Goal: Information Seeking & Learning: Learn about a topic

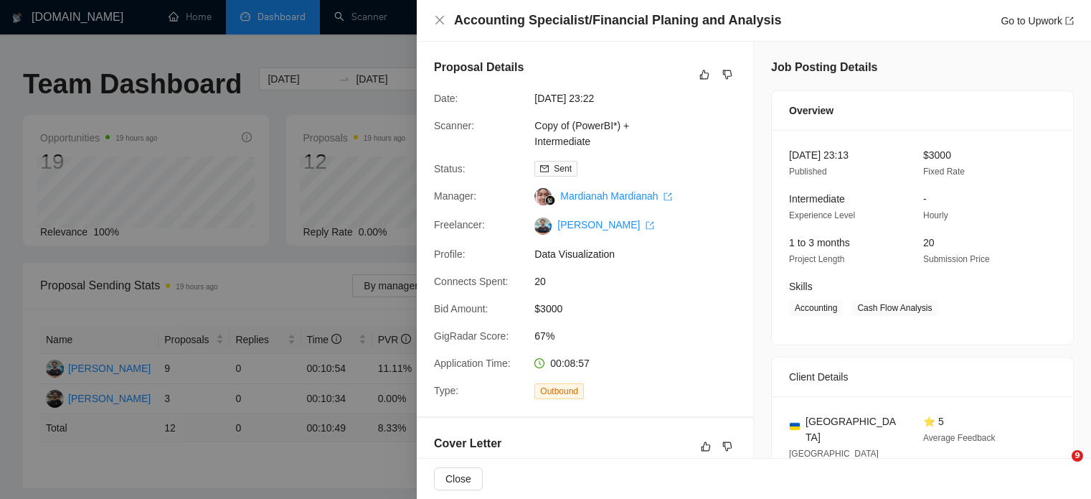
scroll to position [529, 0]
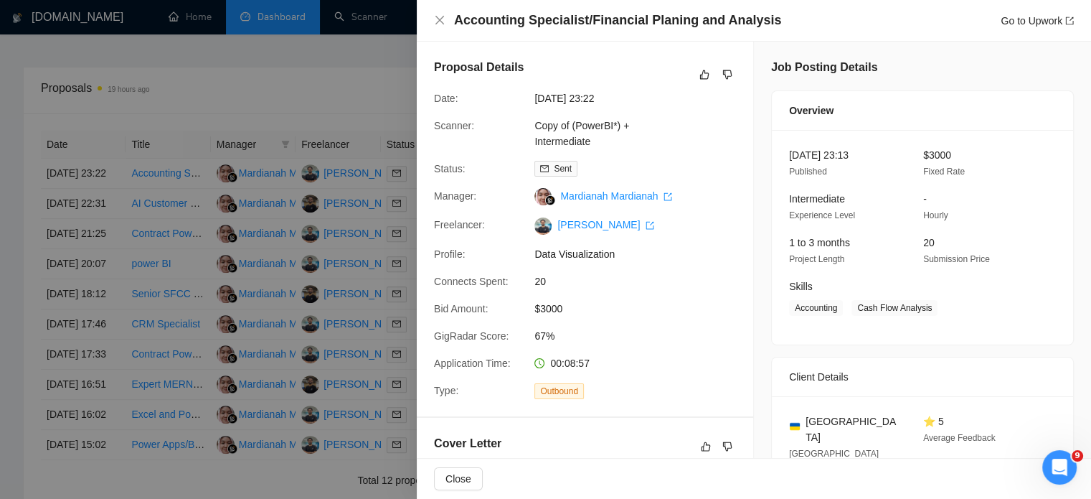
click at [296, 164] on div at bounding box center [545, 249] width 1091 height 499
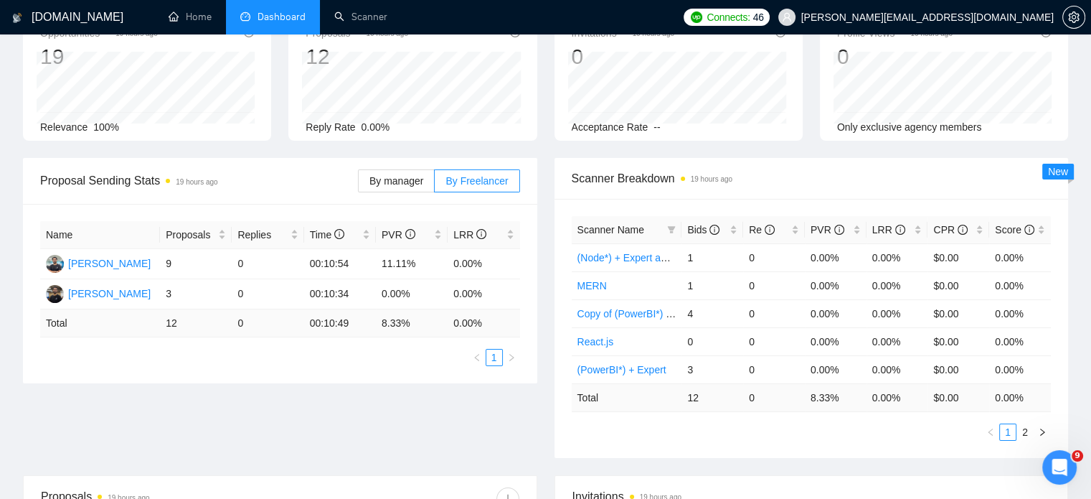
scroll to position [0, 0]
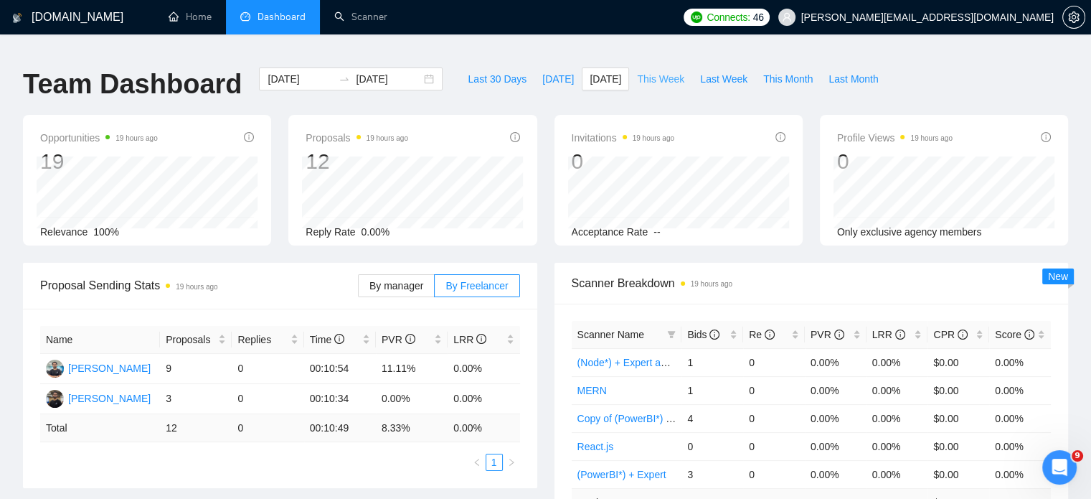
click at [655, 71] on span "This Week" at bounding box center [660, 79] width 47 height 16
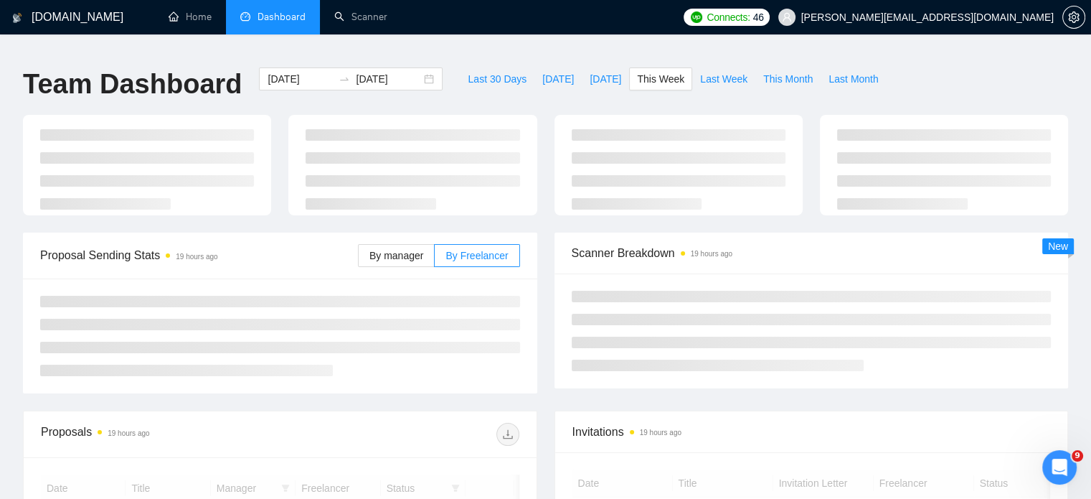
type input "[DATE]"
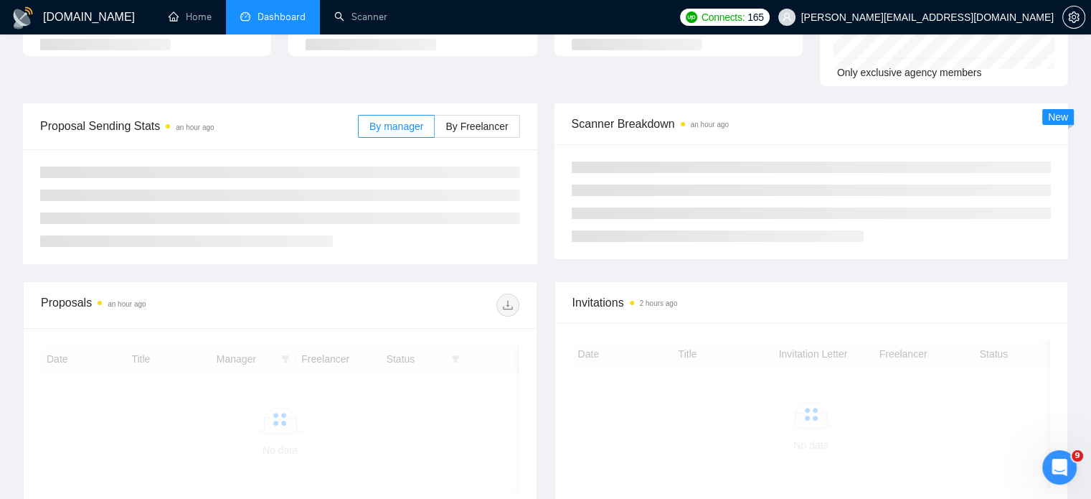
scroll to position [131, 0]
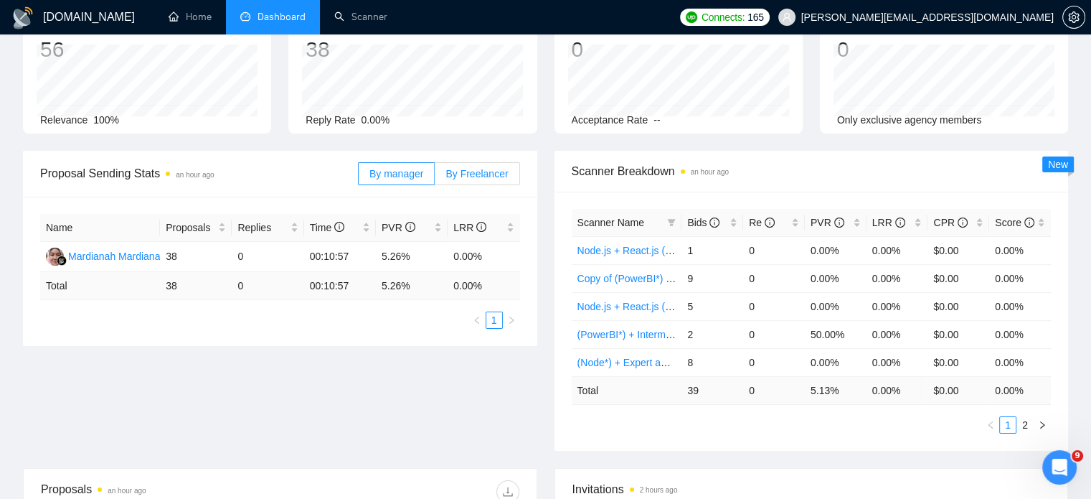
click at [485, 168] on span "By Freelancer" at bounding box center [477, 173] width 62 height 11
click at [435, 177] on input "By Freelancer" at bounding box center [435, 177] width 0 height 0
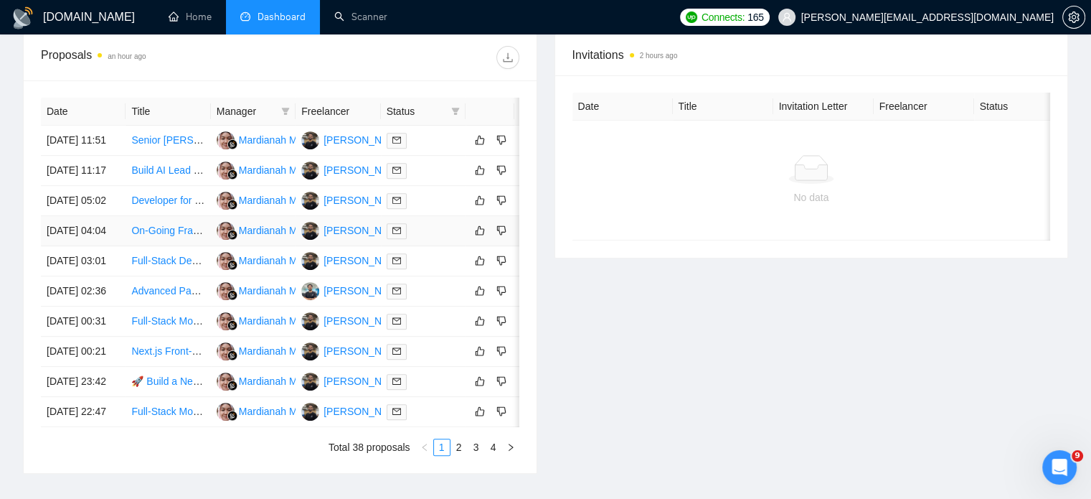
scroll to position [782, 0]
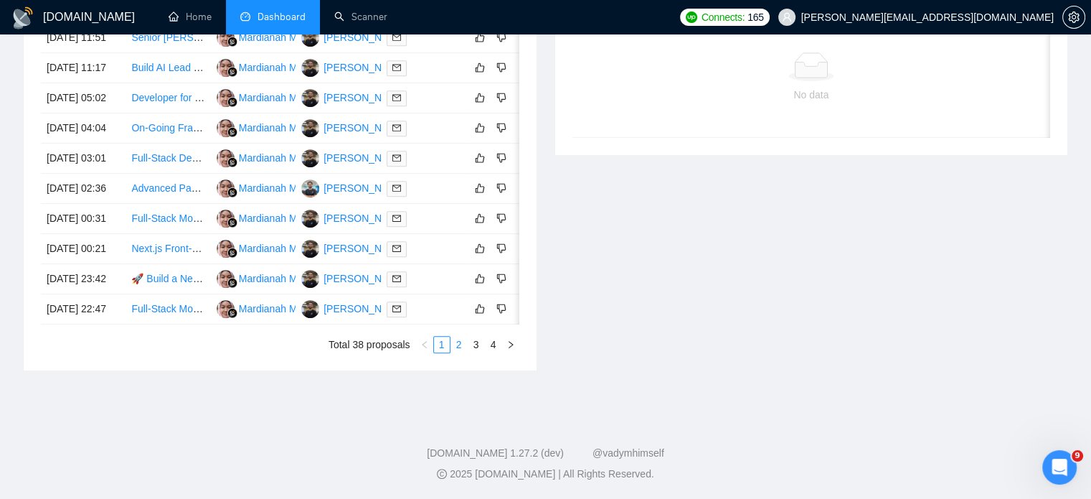
click at [461, 345] on link "2" at bounding box center [459, 345] width 16 height 16
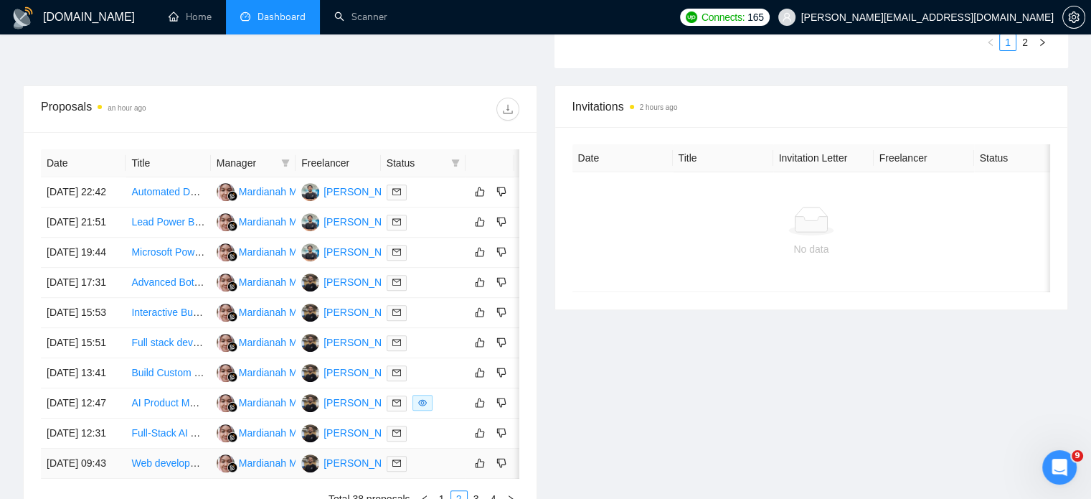
scroll to position [782, 0]
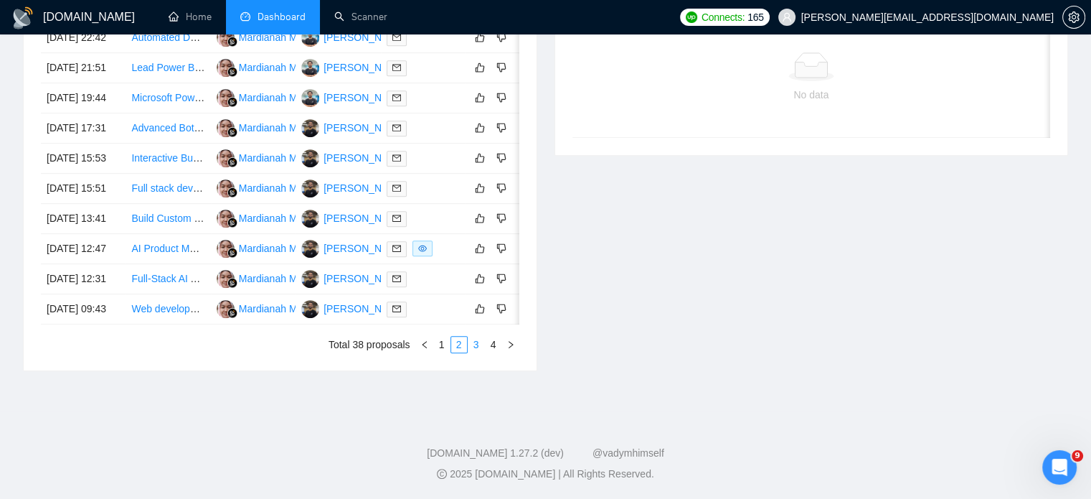
click at [482, 344] on link "3" at bounding box center [477, 345] width 16 height 16
click at [497, 344] on link "4" at bounding box center [494, 345] width 16 height 16
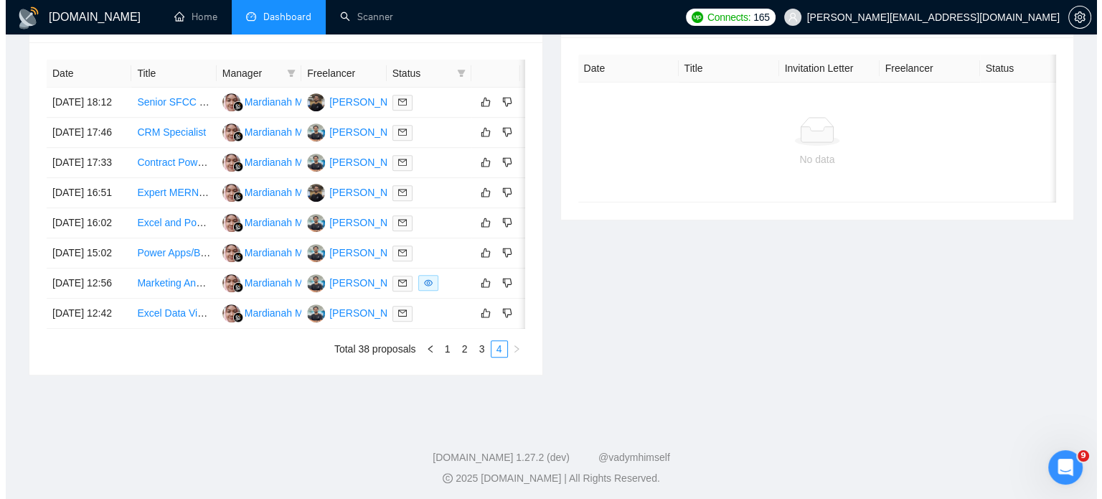
scroll to position [604, 0]
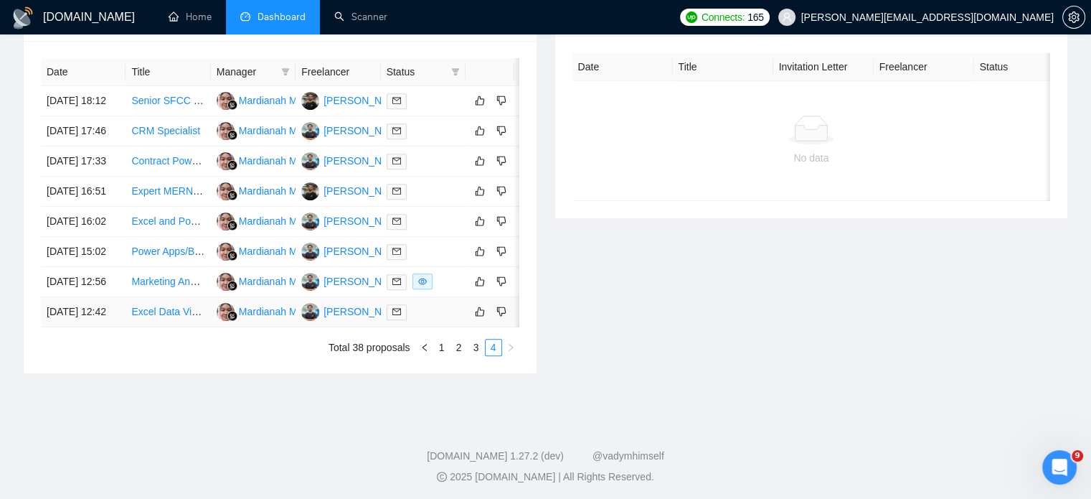
click at [152, 317] on link "Excel Data Visualization" at bounding box center [185, 311] width 108 height 11
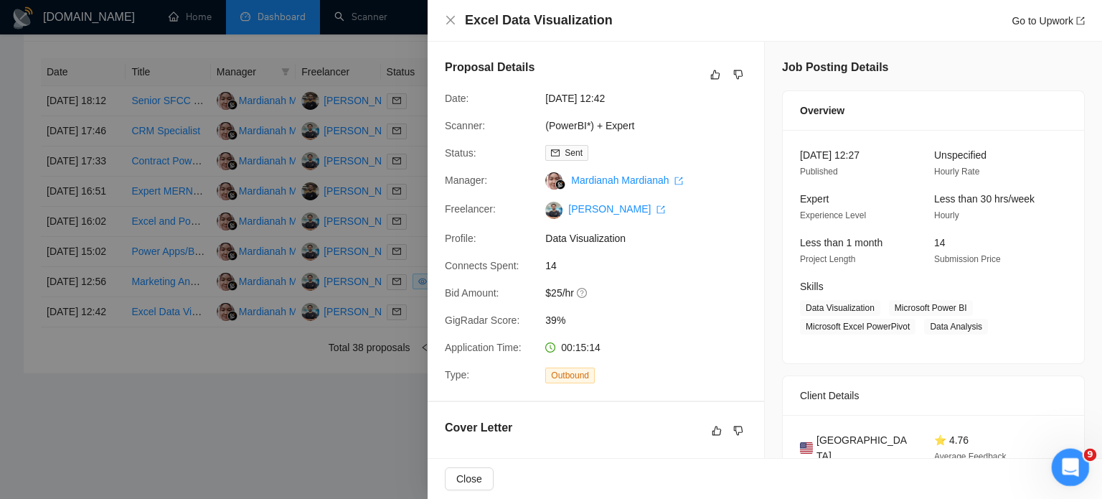
click at [1066, 451] on div "Open Intercom Messenger" at bounding box center [1068, 464] width 47 height 47
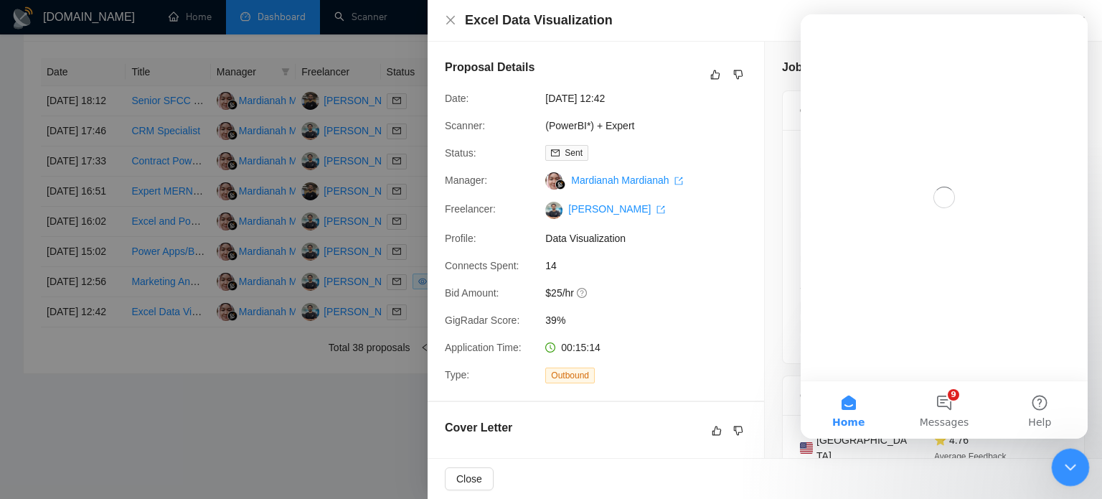
scroll to position [0, 0]
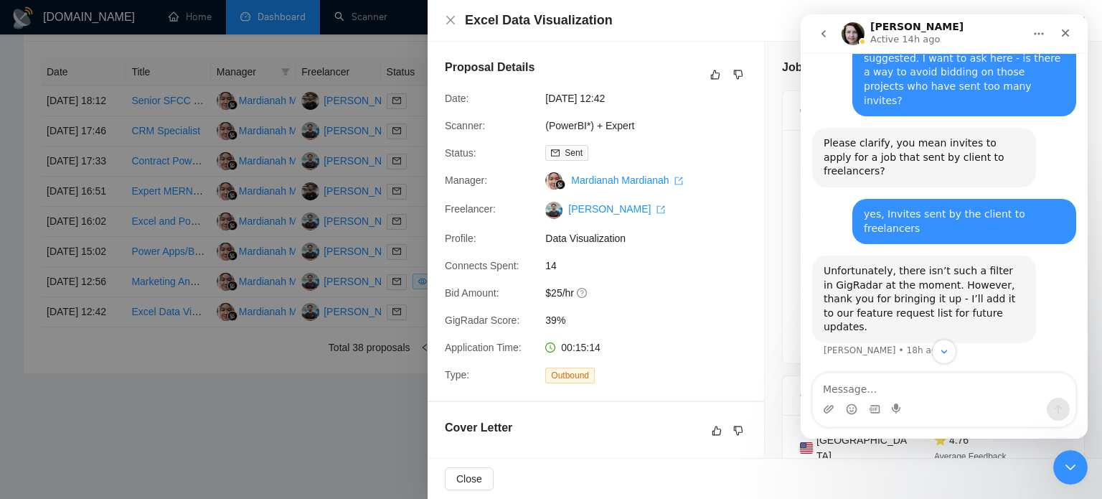
scroll to position [9026, 0]
type textarea "/"
type textarea "Sure, thanks for the update."
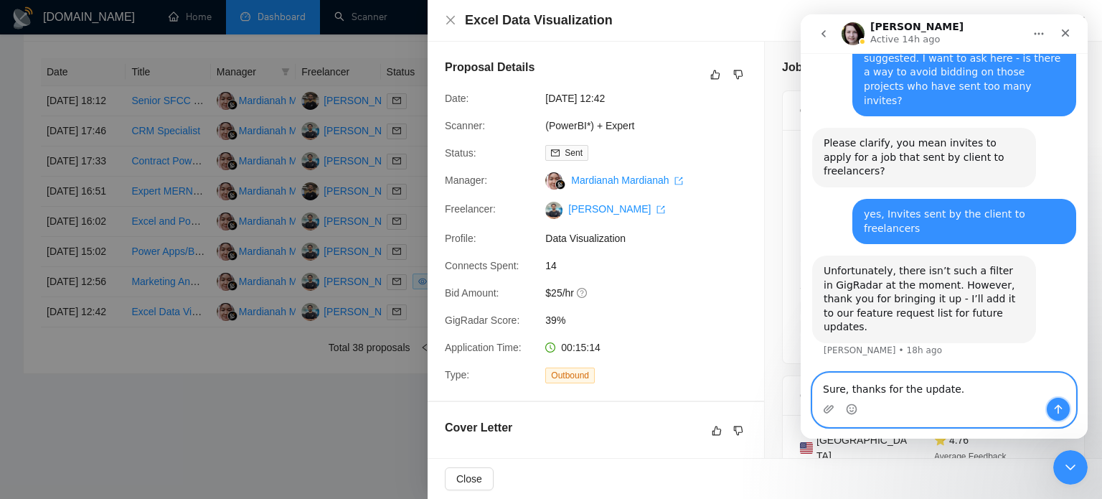
click at [1065, 409] on button "Send a message…" at bounding box center [1058, 409] width 23 height 23
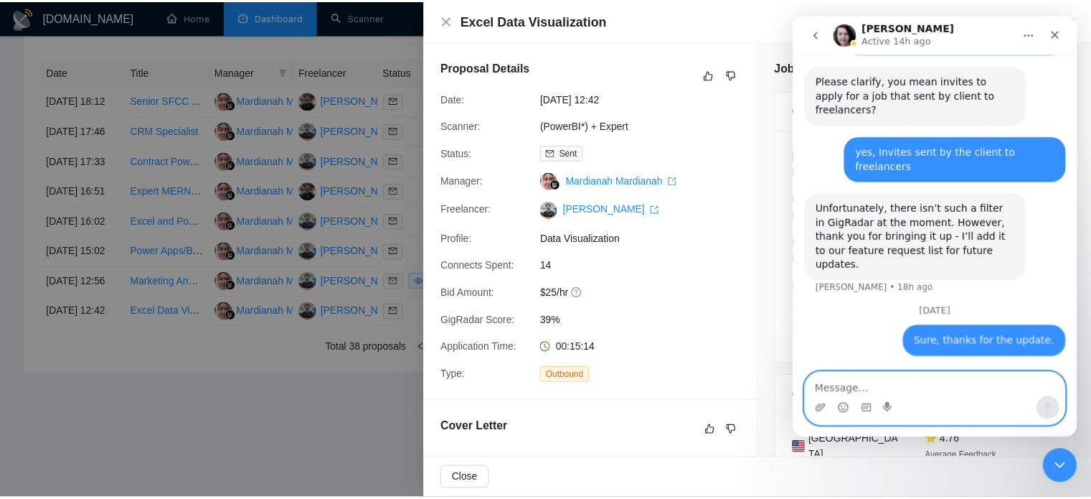
scroll to position [9088, 0]
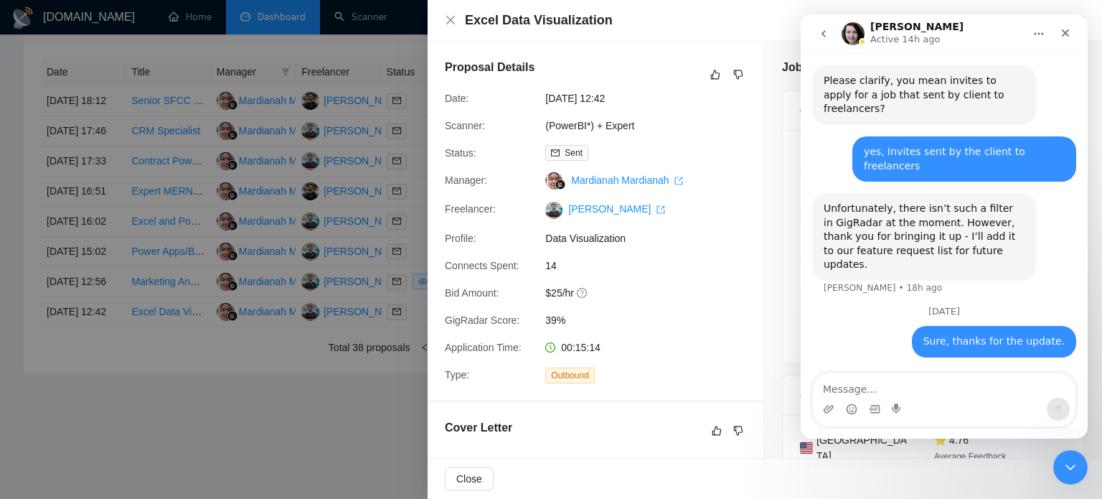
click at [150, 316] on div at bounding box center [551, 249] width 1102 height 499
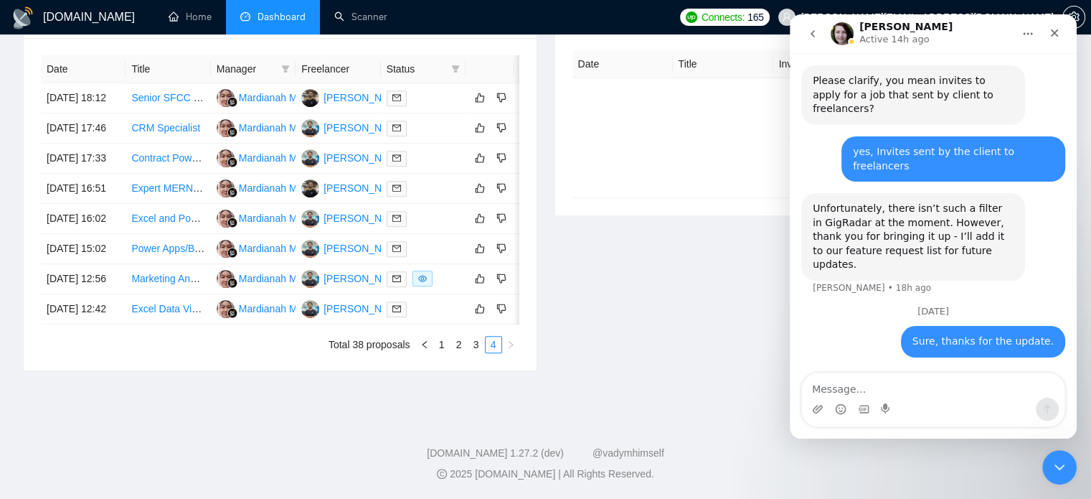
scroll to position [695, 0]
click at [446, 348] on link "1" at bounding box center [442, 345] width 16 height 16
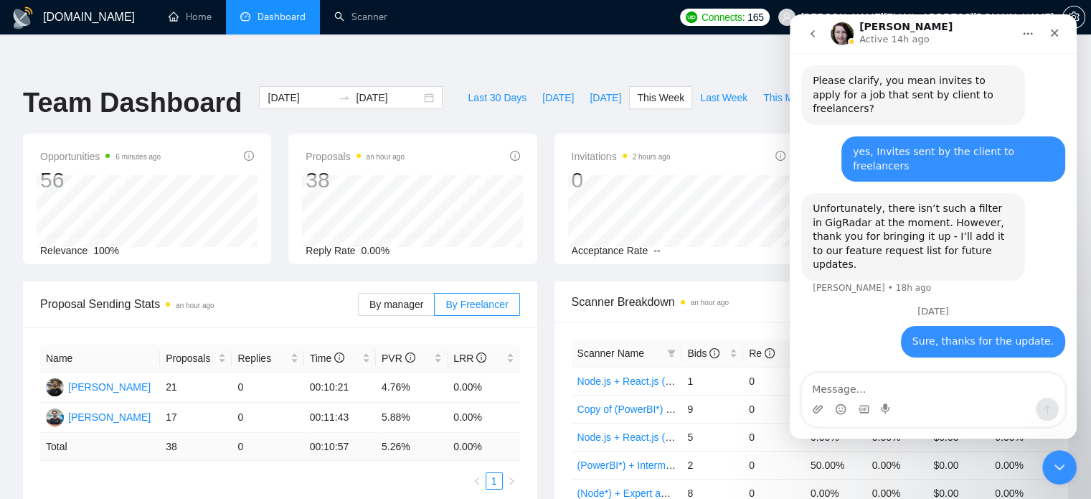
scroll to position [782, 0]
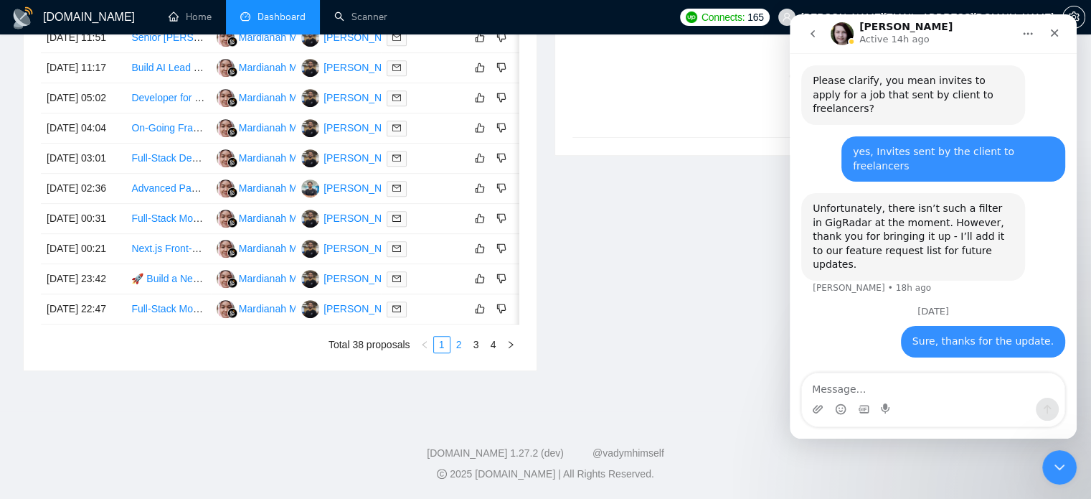
click at [463, 342] on link "2" at bounding box center [459, 345] width 16 height 16
click at [476, 340] on link "3" at bounding box center [477, 345] width 16 height 16
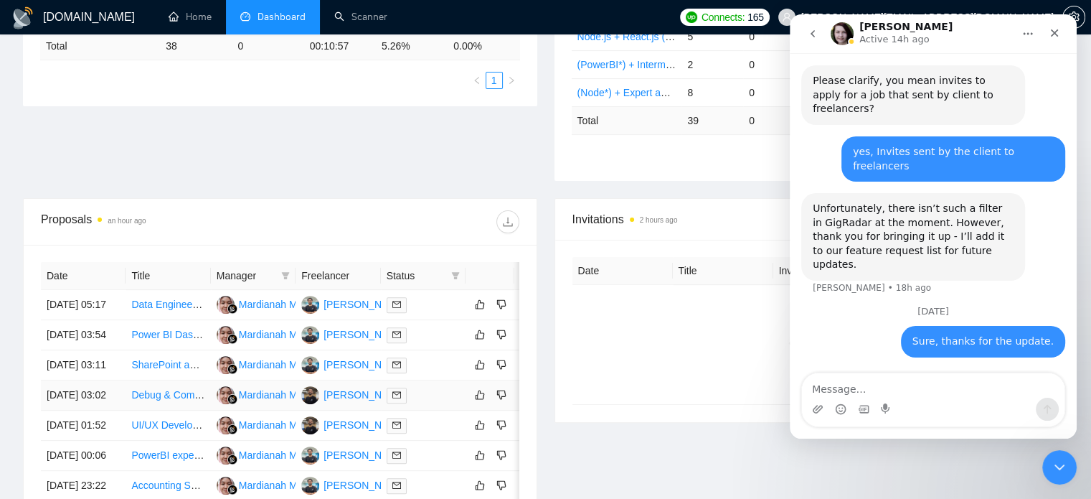
scroll to position [400, 0]
